Goal: Find specific page/section: Find specific page/section

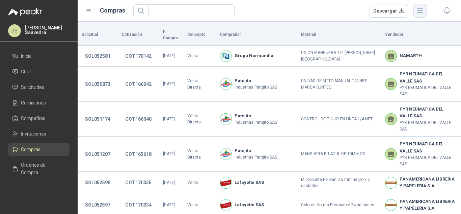
click at [421, 7] on icon "button" at bounding box center [420, 11] width 8 height 8
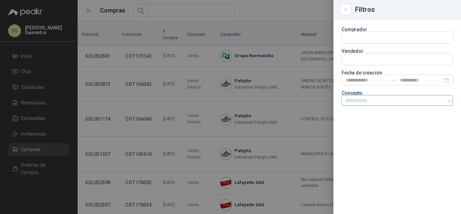
click at [378, 99] on div at bounding box center [394, 100] width 102 height 5
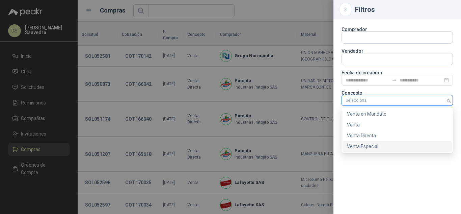
click at [368, 149] on div "Venta Especial" at bounding box center [397, 145] width 101 height 7
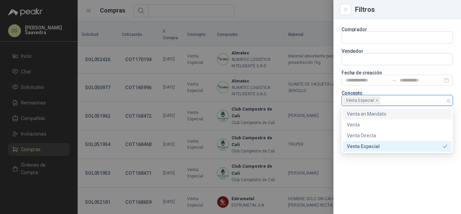
click at [301, 4] on div at bounding box center [230, 107] width 461 height 214
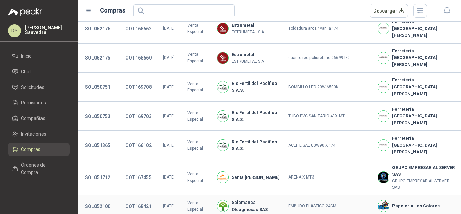
scroll to position [205, 0]
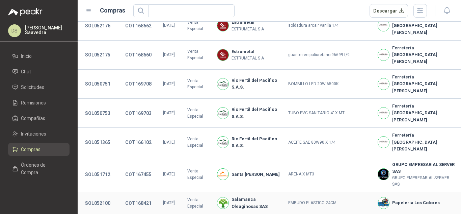
drag, startPoint x: 458, startPoint y: 40, endPoint x: 249, endPoint y: 201, distance: 264.1
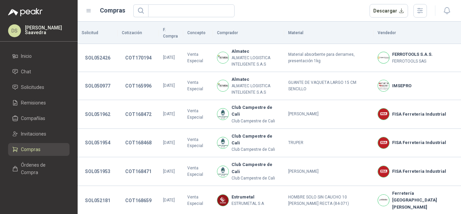
scroll to position [0, 0]
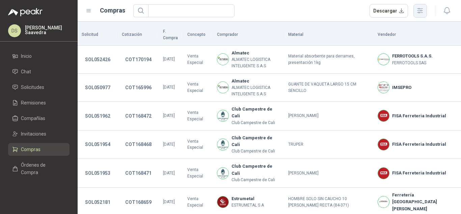
click at [417, 13] on icon "button" at bounding box center [420, 11] width 8 height 8
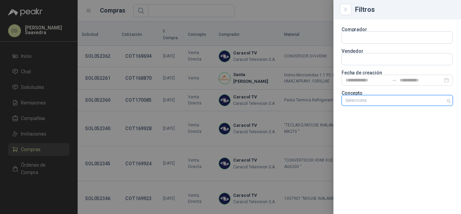
click at [396, 101] on div at bounding box center [394, 100] width 102 height 5
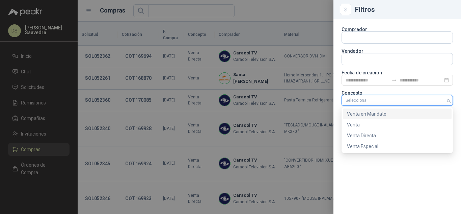
click at [388, 114] on div "Venta en Mandato" at bounding box center [397, 113] width 101 height 7
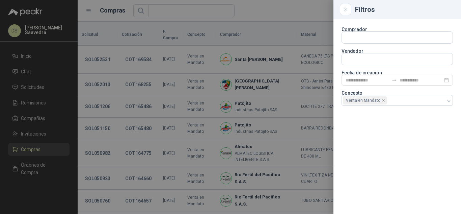
click at [276, 12] on div at bounding box center [230, 107] width 461 height 214
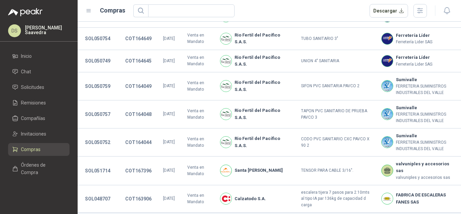
scroll to position [206, 0]
